Goal: Transaction & Acquisition: Purchase product/service

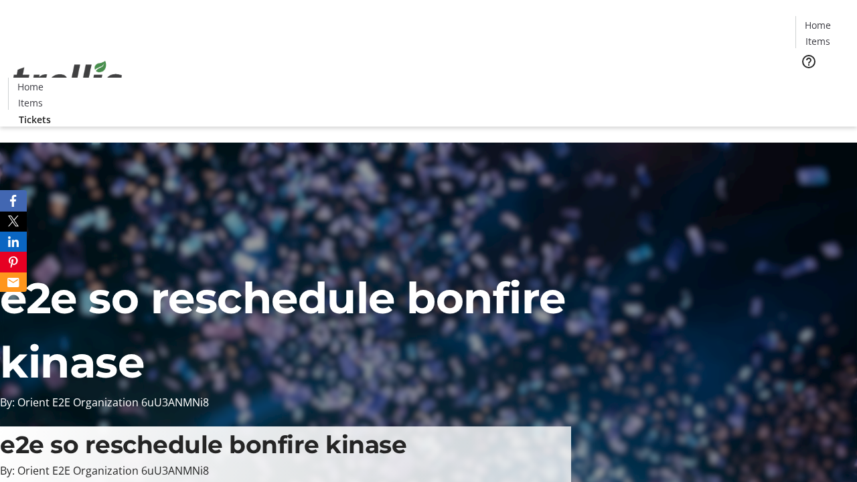
click at [806, 78] on span "Tickets" at bounding box center [822, 85] width 32 height 14
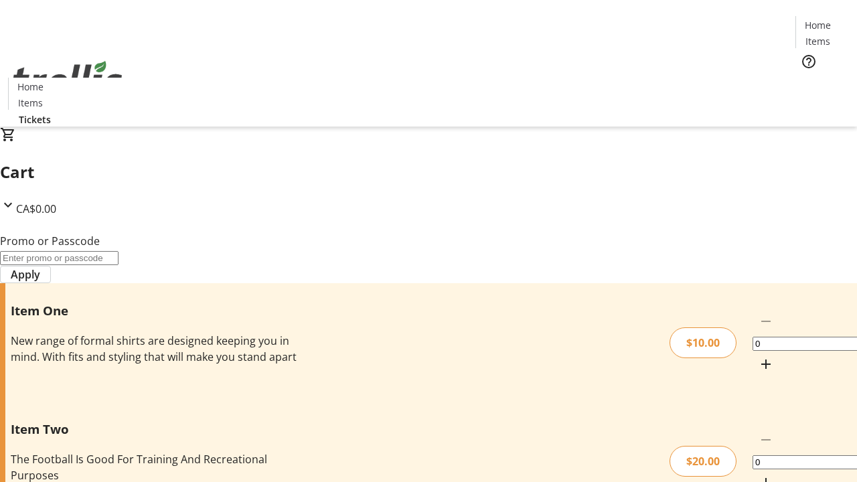
click at [758, 356] on mat-icon "Increment by one" at bounding box center [766, 364] width 16 height 16
type input "1"
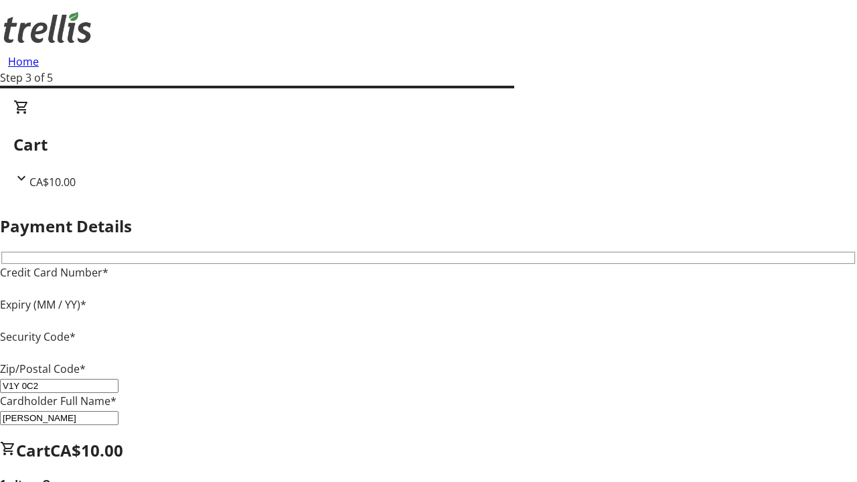
type input "V1Y 0C2"
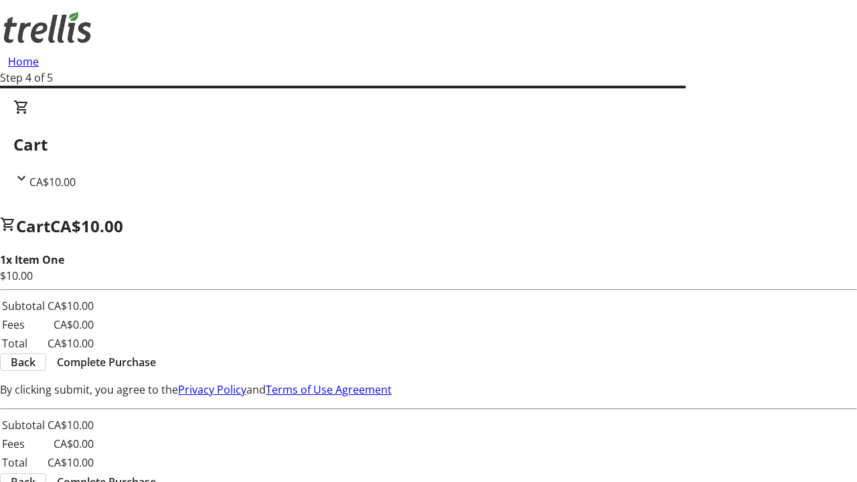
click at [156, 354] on span "Complete Purchase" at bounding box center [106, 362] width 99 height 16
